Goal: Task Accomplishment & Management: Complete application form

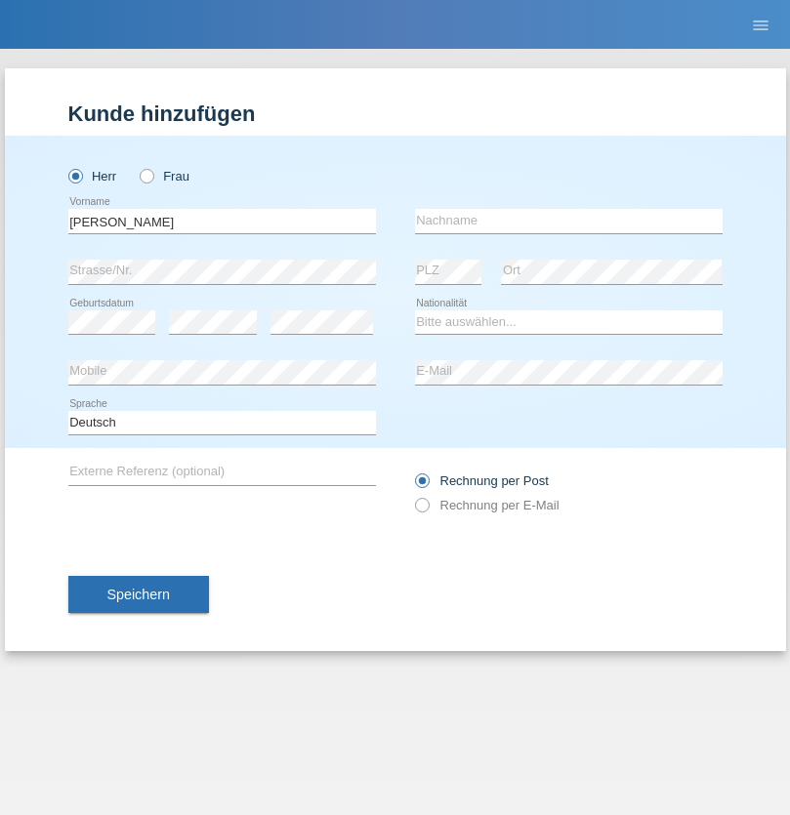
type input "Mohamed"
click at [568, 221] on input "text" at bounding box center [569, 221] width 308 height 24
type input "Mohamed"
select select "SY"
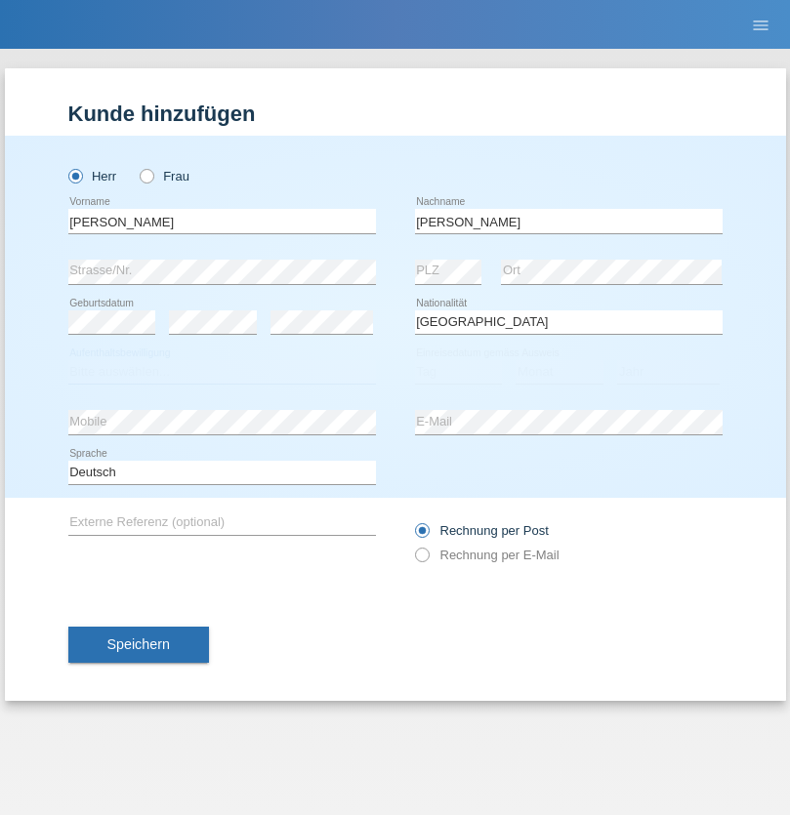
select select "C"
select select "21"
select select "12"
select select "2013"
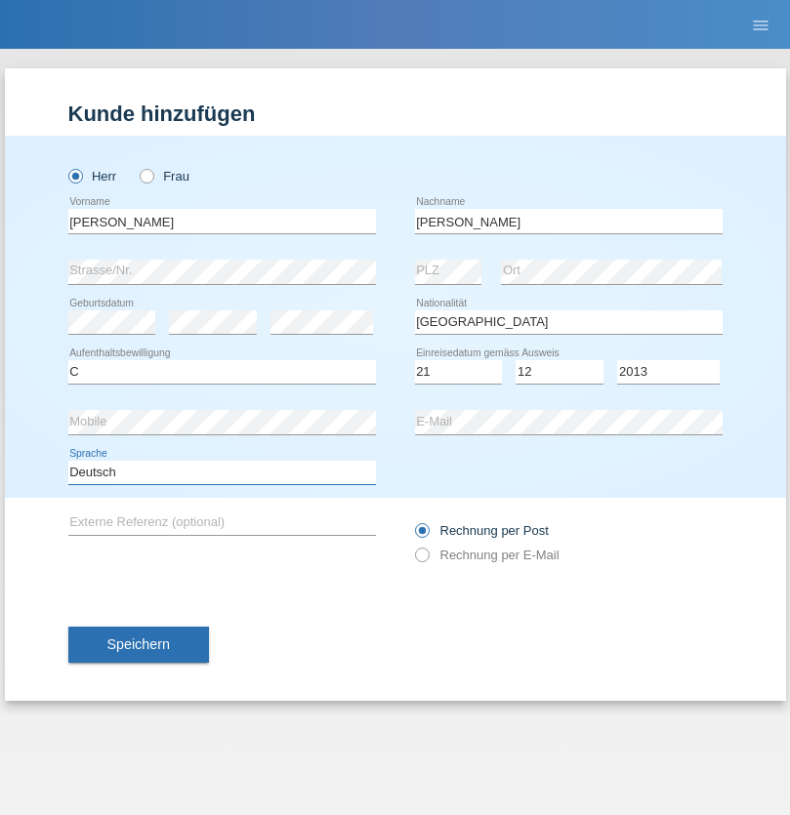
select select "en"
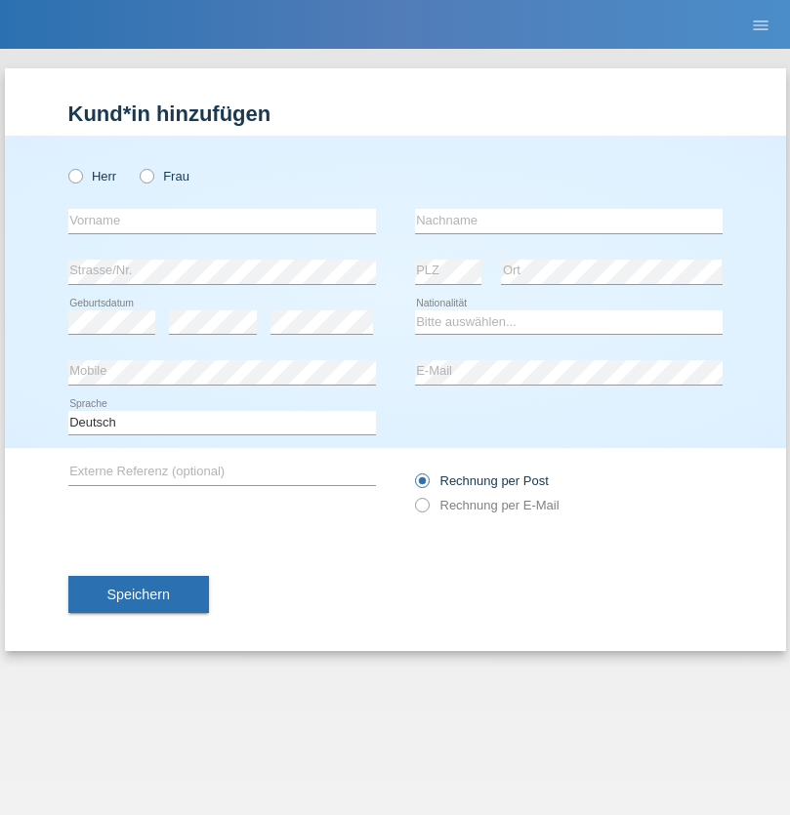
radio input "true"
click at [222, 221] on input "text" at bounding box center [222, 221] width 308 height 24
type input "David"
click at [568, 221] on input "text" at bounding box center [569, 221] width 308 height 24
type input "Senn"
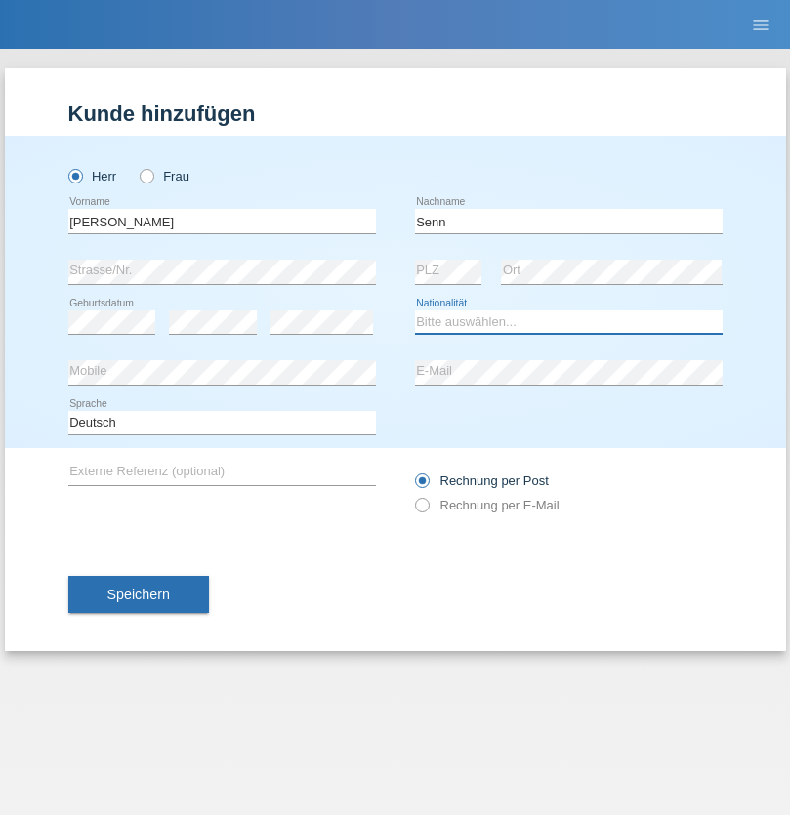
select select "CH"
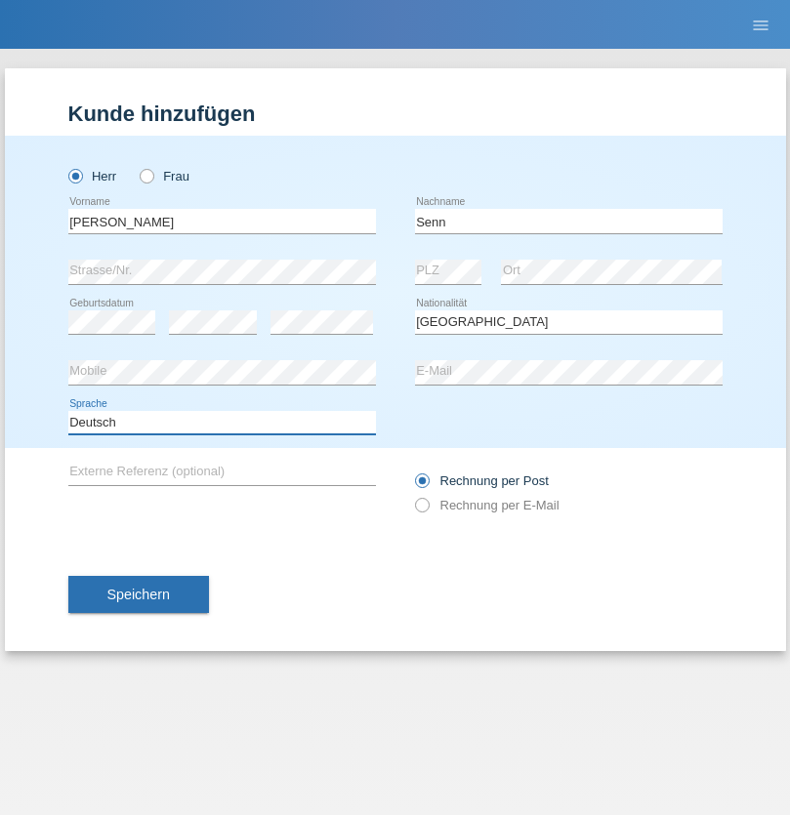
select select "en"
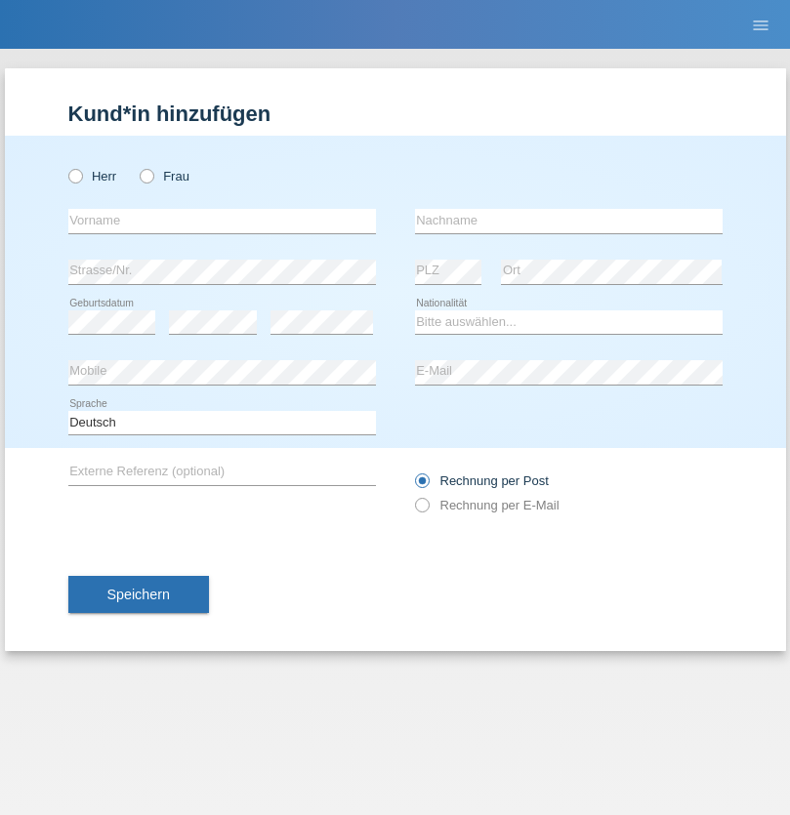
radio input "true"
click at [222, 221] on input "text" at bounding box center [222, 221] width 308 height 24
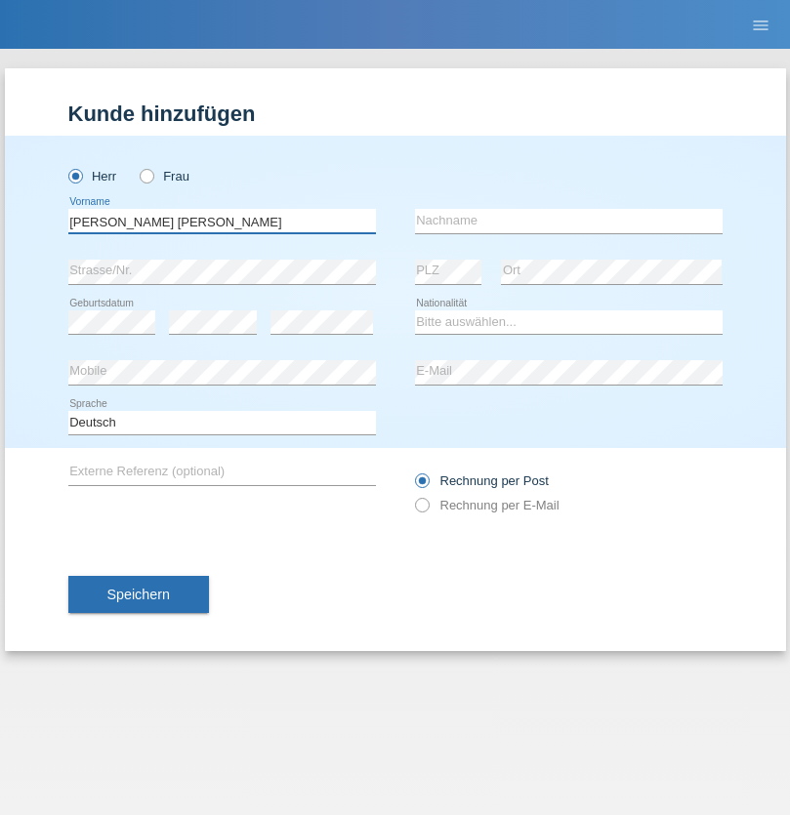
type input "Pereira Lopes"
click at [568, 221] on input "text" at bounding box center [569, 221] width 308 height 24
type input "[PERSON_NAME]"
select select "PT"
select select "C"
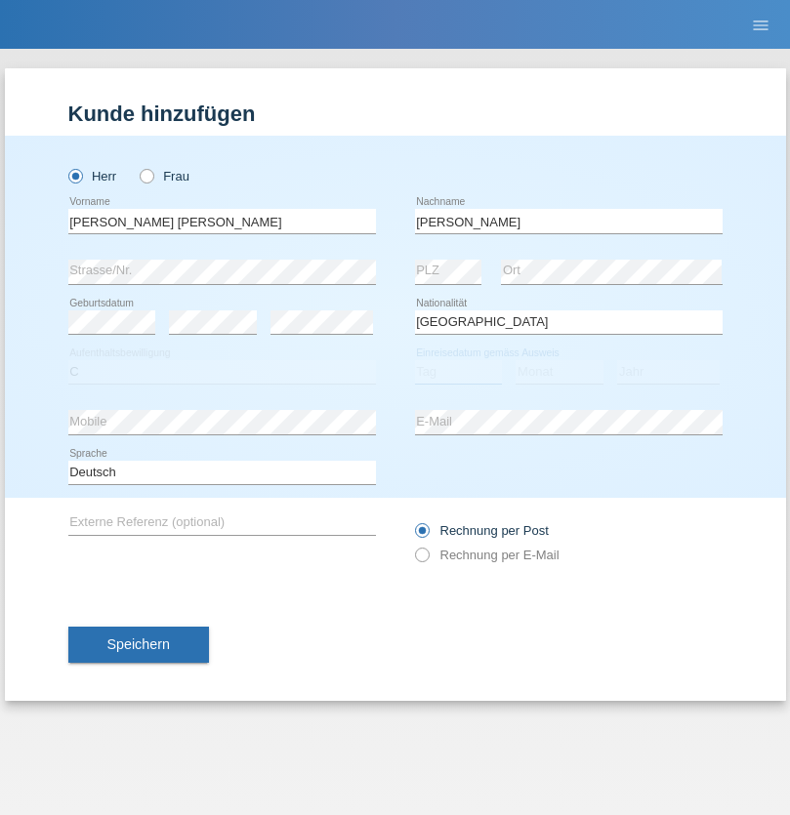
select select "08"
select select "02"
select select "1986"
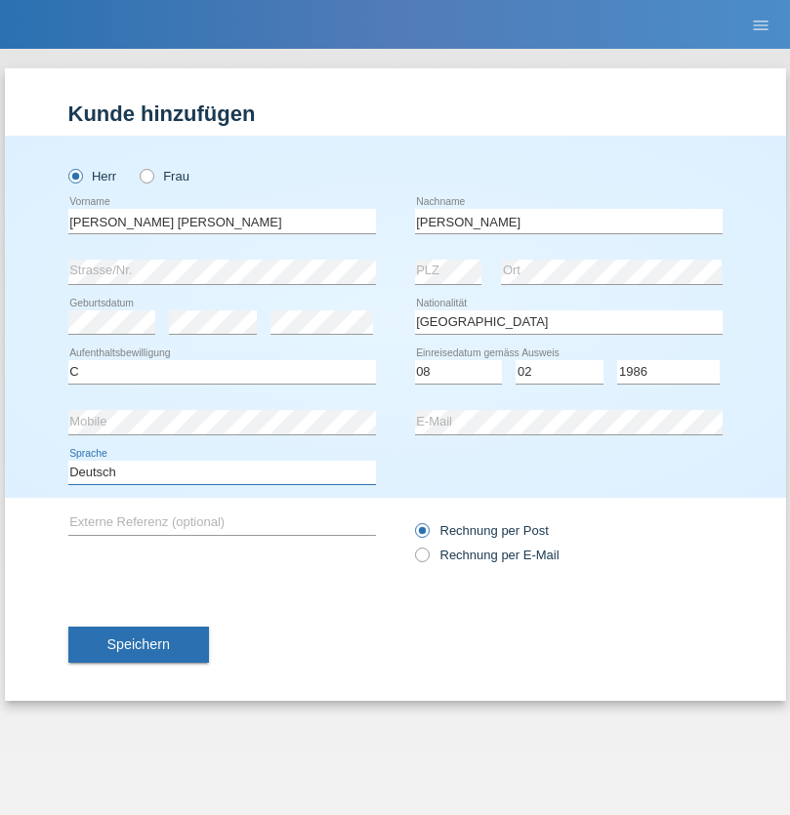
select select "en"
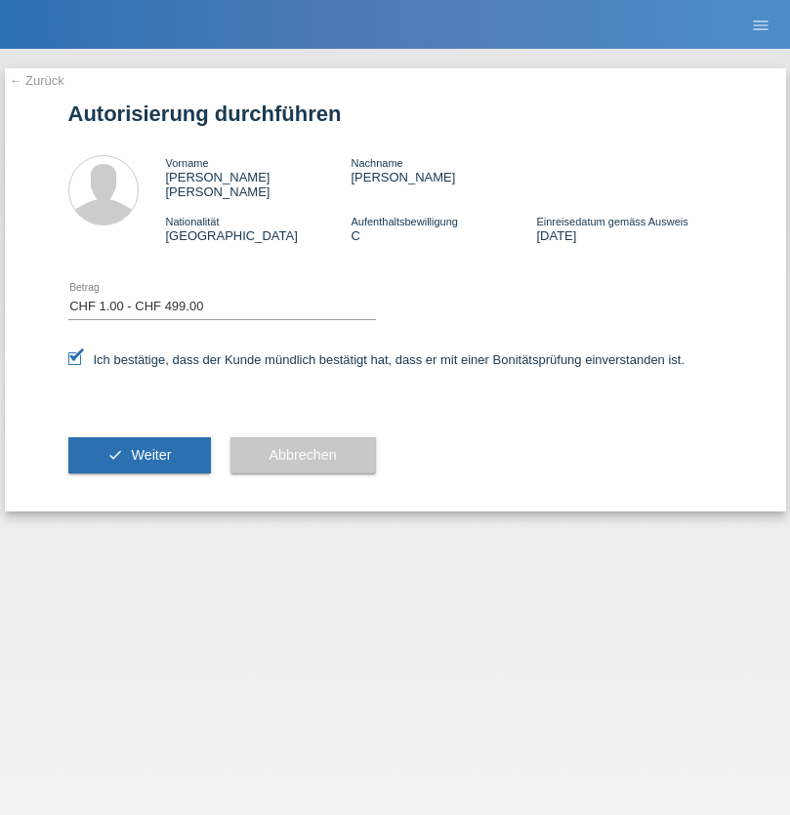
select select "1"
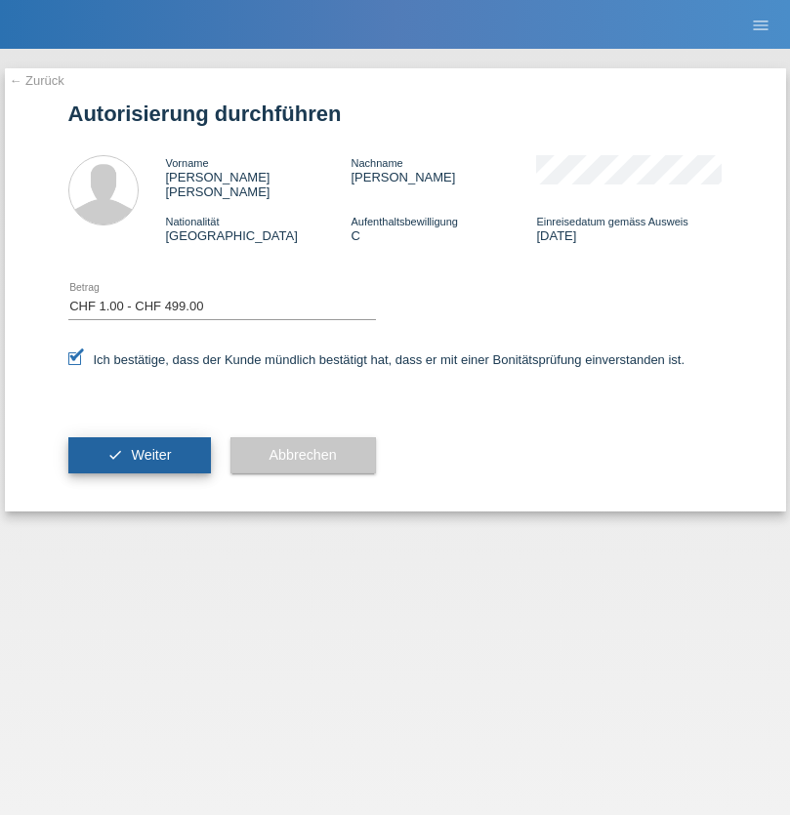
click at [139, 447] on span "Weiter" at bounding box center [151, 455] width 40 height 16
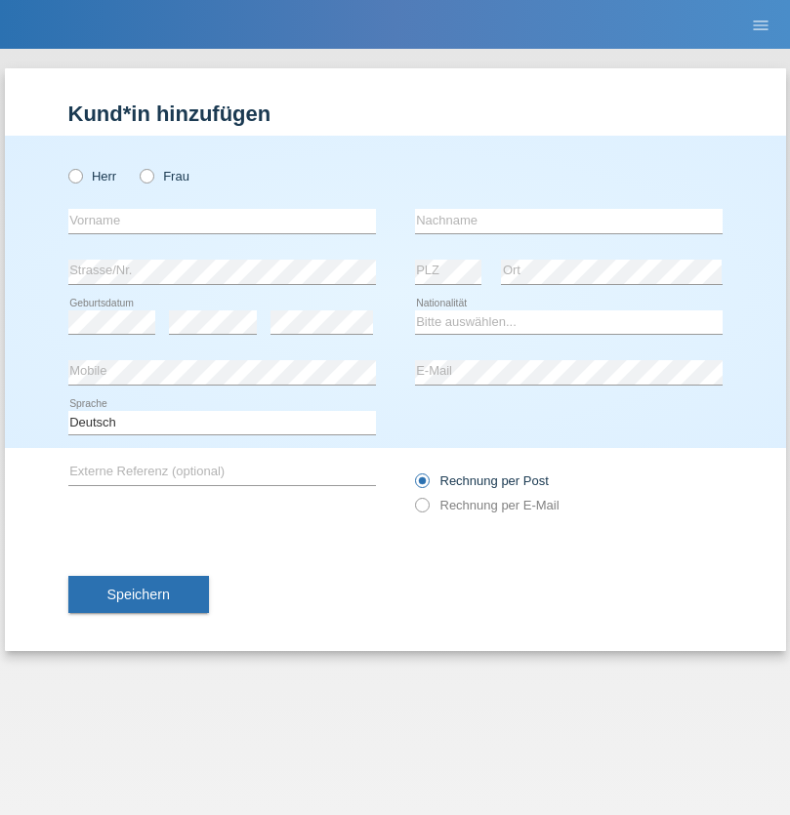
radio input "true"
click at [222, 221] on input "text" at bounding box center [222, 221] width 308 height 24
type input "firat"
click at [568, 221] on input "text" at bounding box center [569, 221] width 308 height 24
type input "kara"
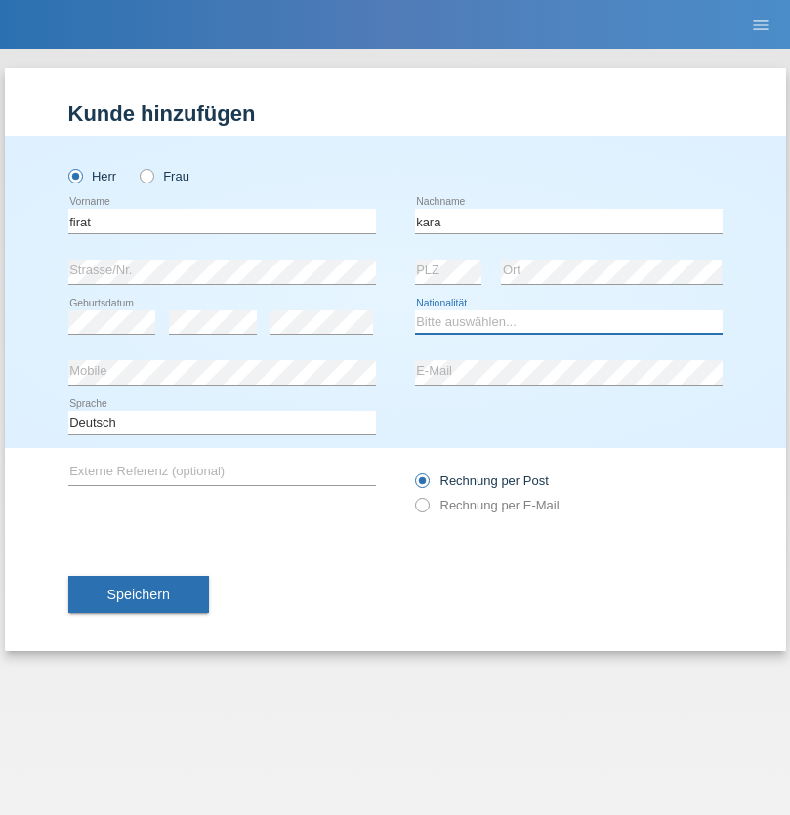
select select "CH"
radio input "true"
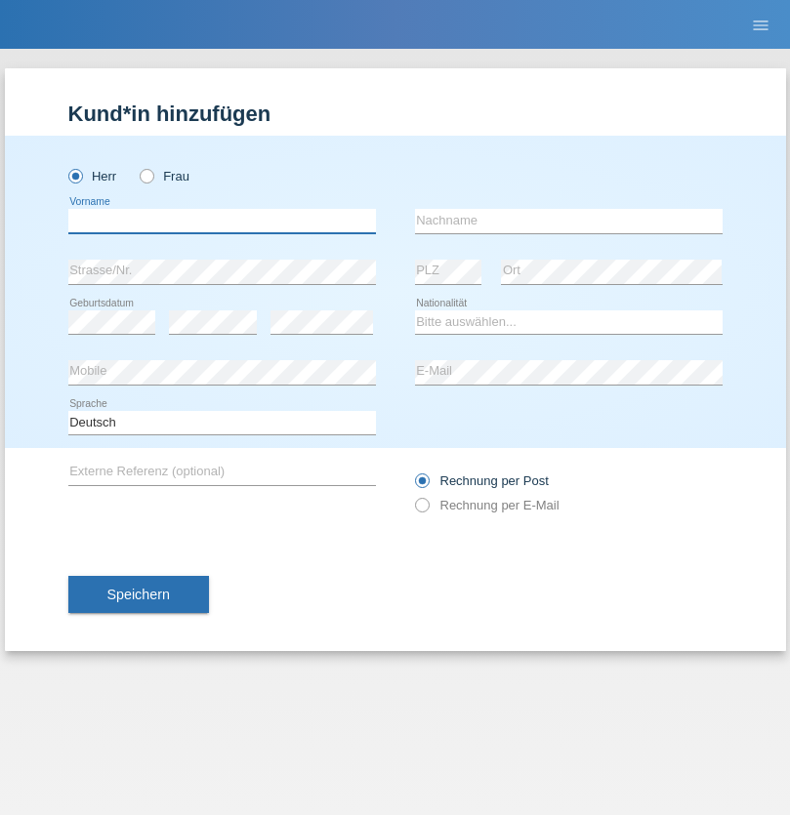
click at [222, 221] on input "text" at bounding box center [222, 221] width 308 height 24
type input "Andy"
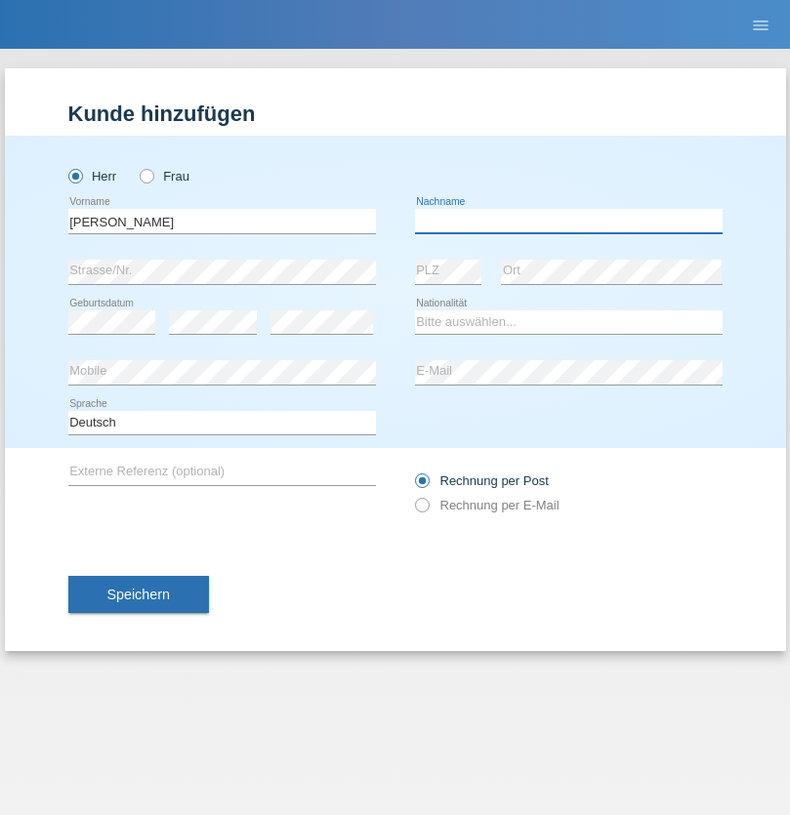
click at [568, 221] on input "text" at bounding box center [569, 221] width 308 height 24
type input "Priestley"
select select "CH"
radio input "true"
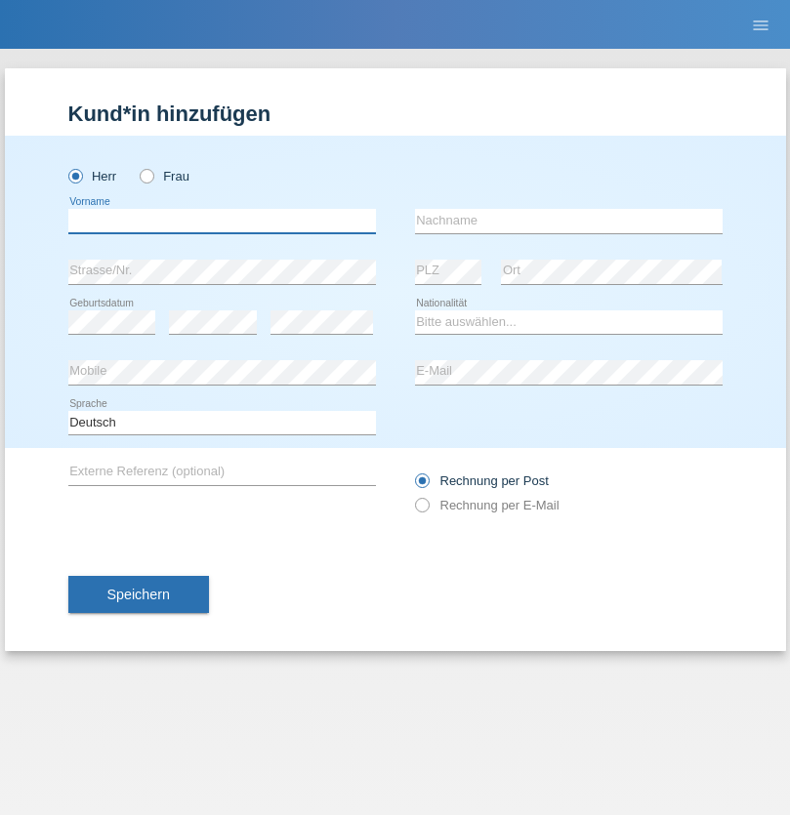
click at [222, 221] on input "text" at bounding box center [222, 221] width 308 height 24
type input "[PERSON_NAME]"
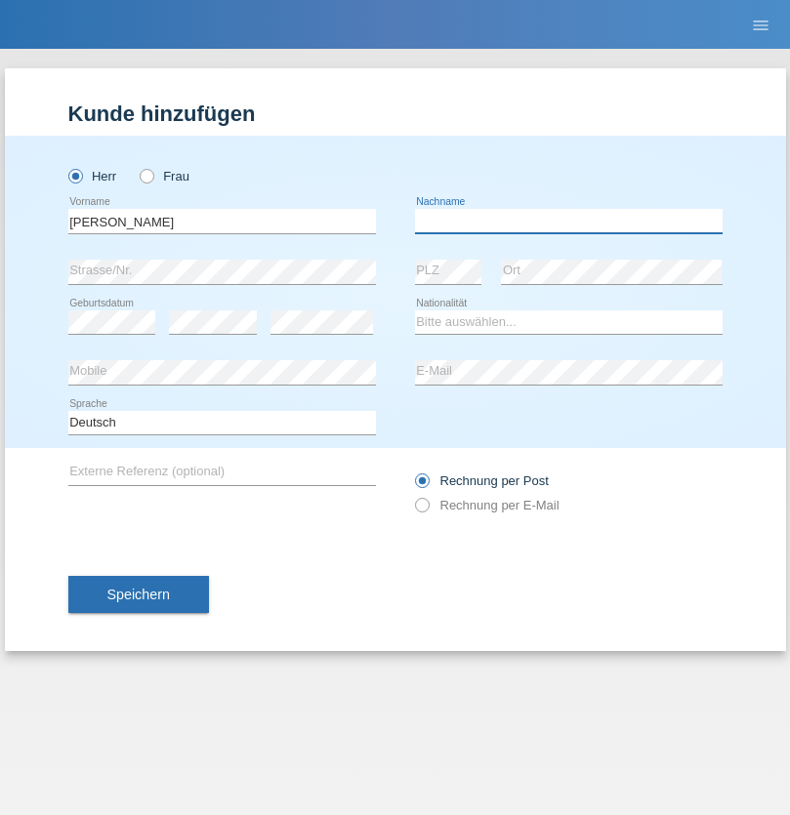
click at [568, 221] on input "text" at bounding box center [569, 221] width 308 height 24
type input "Fortugno"
select select "IT"
select select "C"
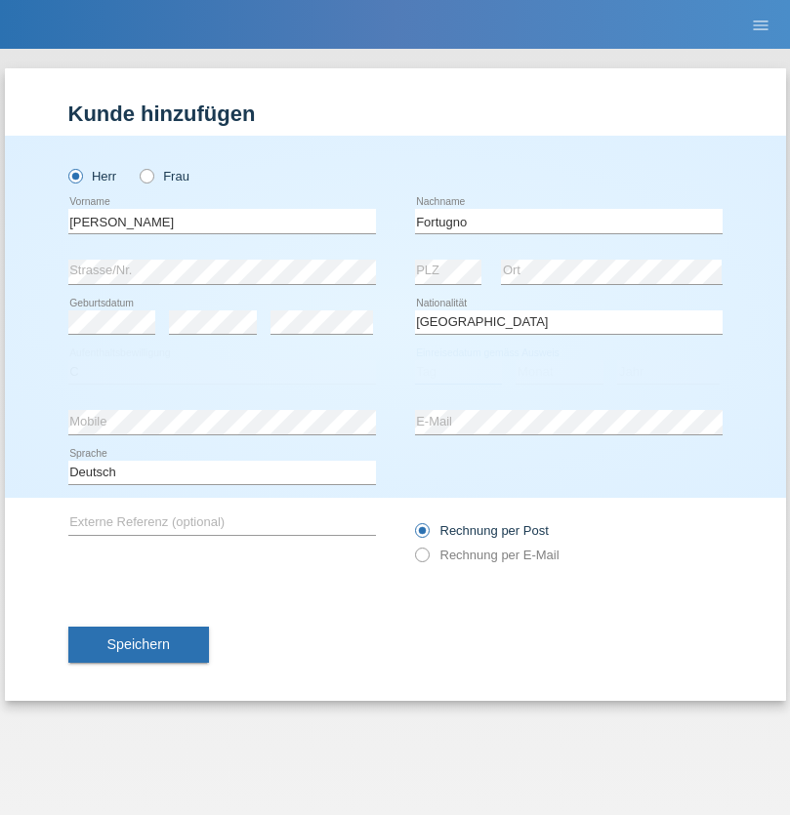
select select "09"
select select "08"
select select "2006"
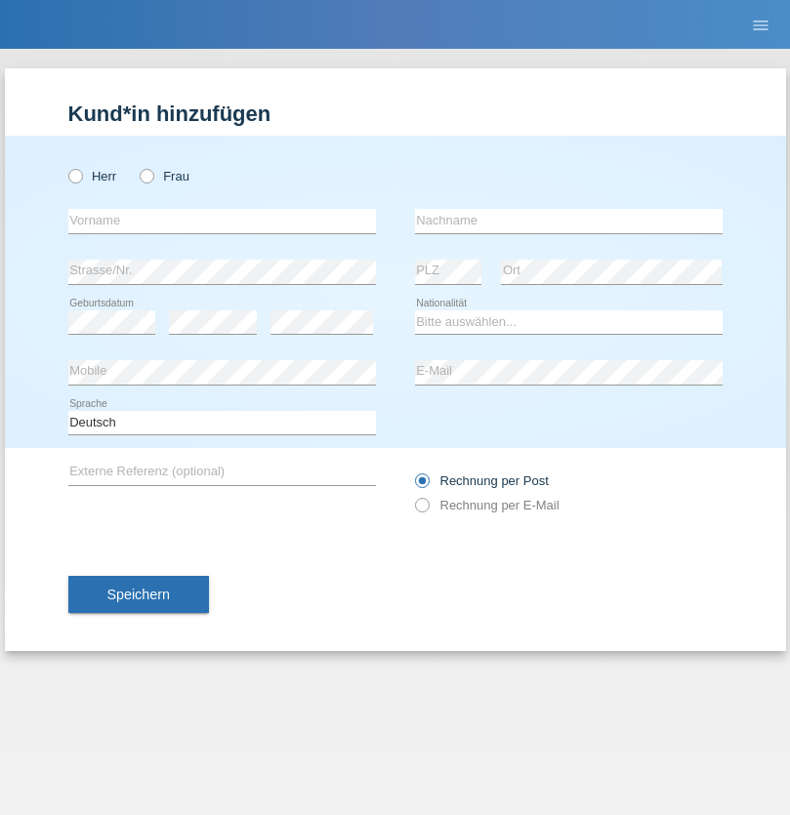
radio input "true"
click at [222, 221] on input "text" at bounding box center [222, 221] width 308 height 24
type input "Farkash"
click at [568, 221] on input "text" at bounding box center [569, 221] width 308 height 24
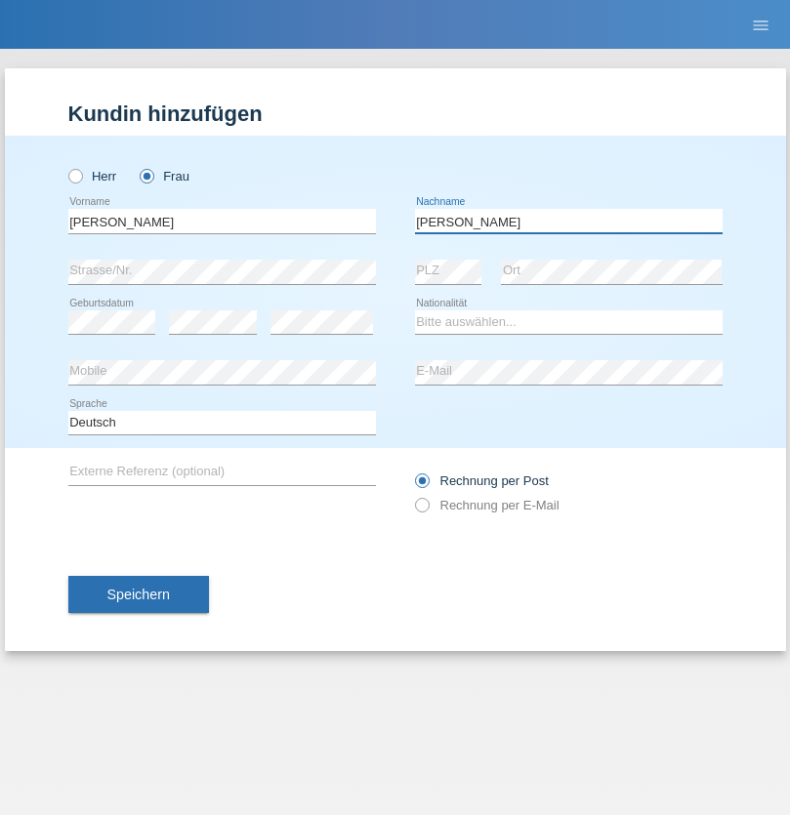
type input "Yolana"
select select "UA"
select select "C"
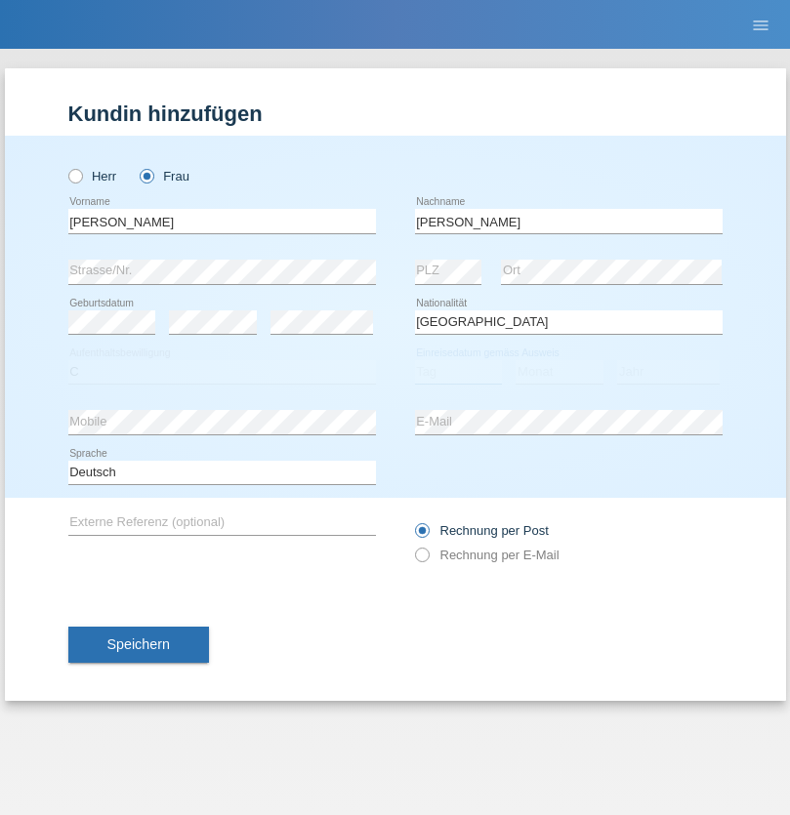
select select "23"
select select "10"
select select "2021"
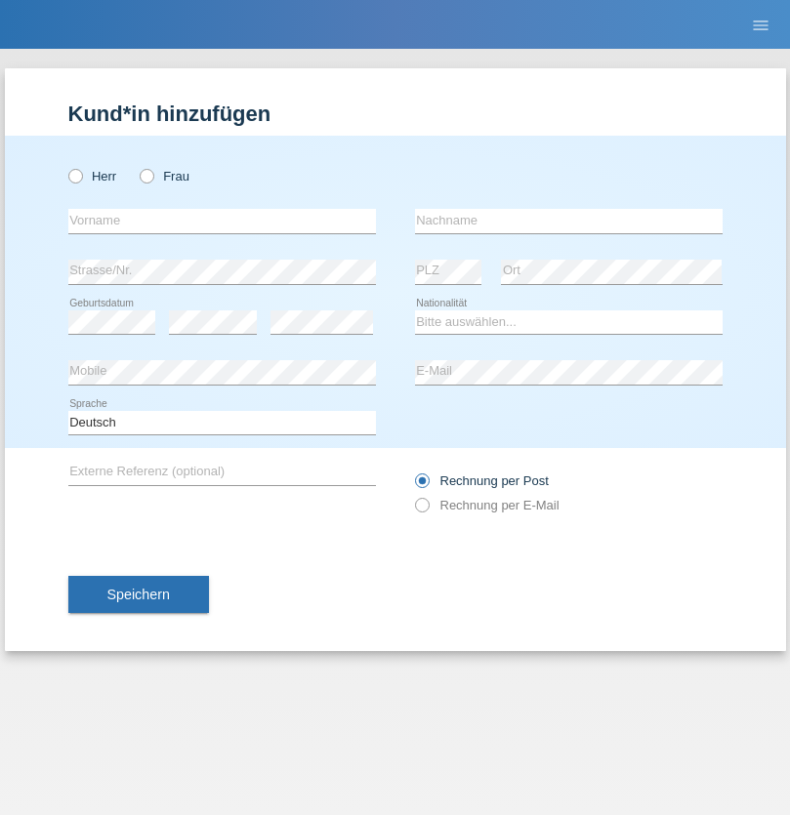
radio input "true"
click at [222, 221] on input "text" at bounding box center [222, 221] width 308 height 24
type input "Nuria"
click at [568, 221] on input "text" at bounding box center [569, 221] width 308 height 24
type input "D'Antino"
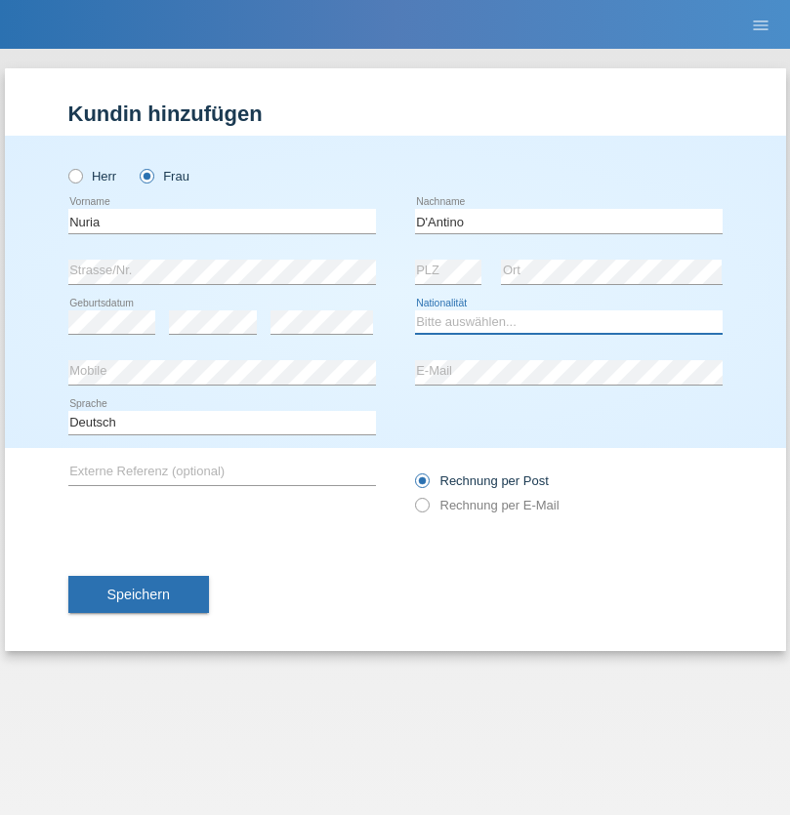
select select "CH"
